Goal: Find specific page/section: Find specific page/section

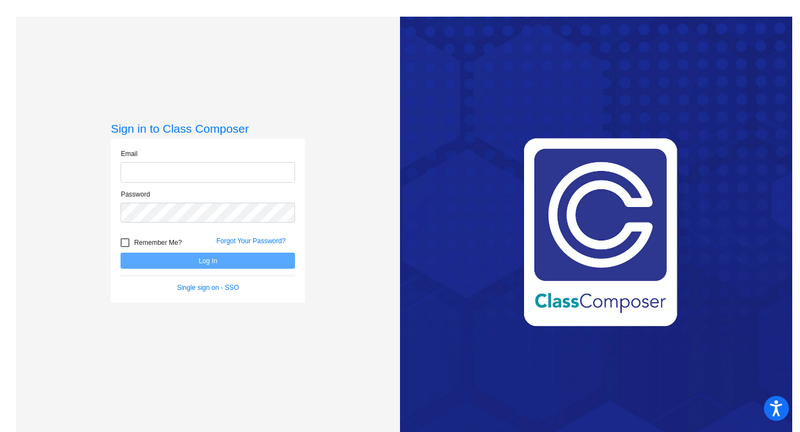
type input "[EMAIL_ADDRESS][DOMAIN_NAME]"
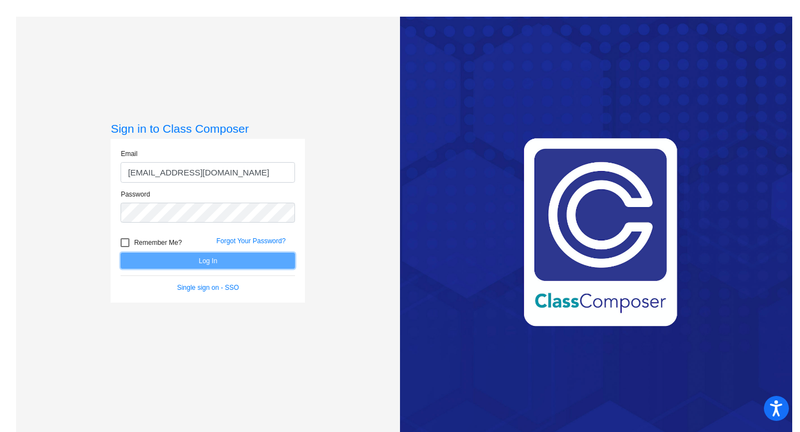
click at [129, 264] on button "Log In" at bounding box center [208, 261] width 174 height 16
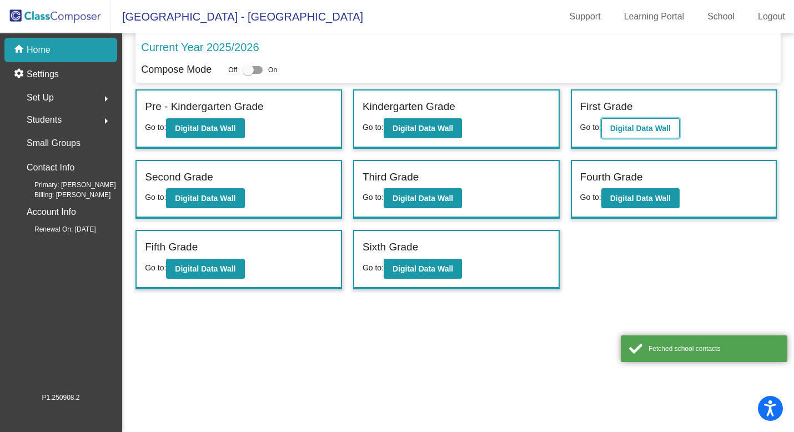
click at [632, 122] on button "Digital Data Wall" at bounding box center [641, 128] width 78 height 20
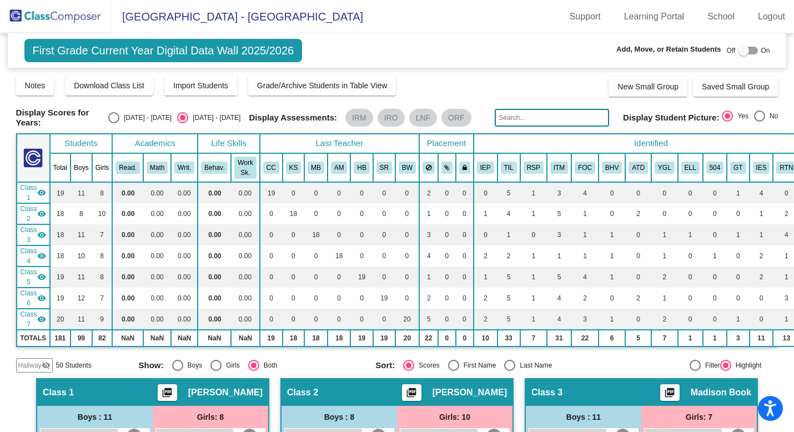
click at [51, 19] on img at bounding box center [55, 16] width 111 height 33
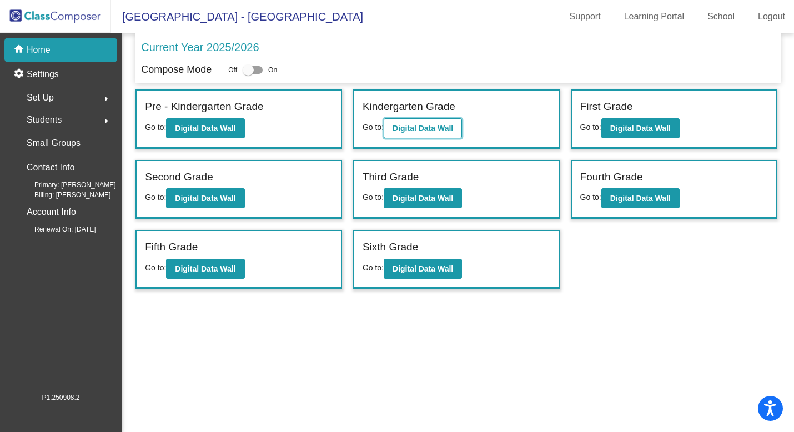
click at [424, 127] on b "Digital Data Wall" at bounding box center [423, 128] width 61 height 9
